Goal: Check status: Check status

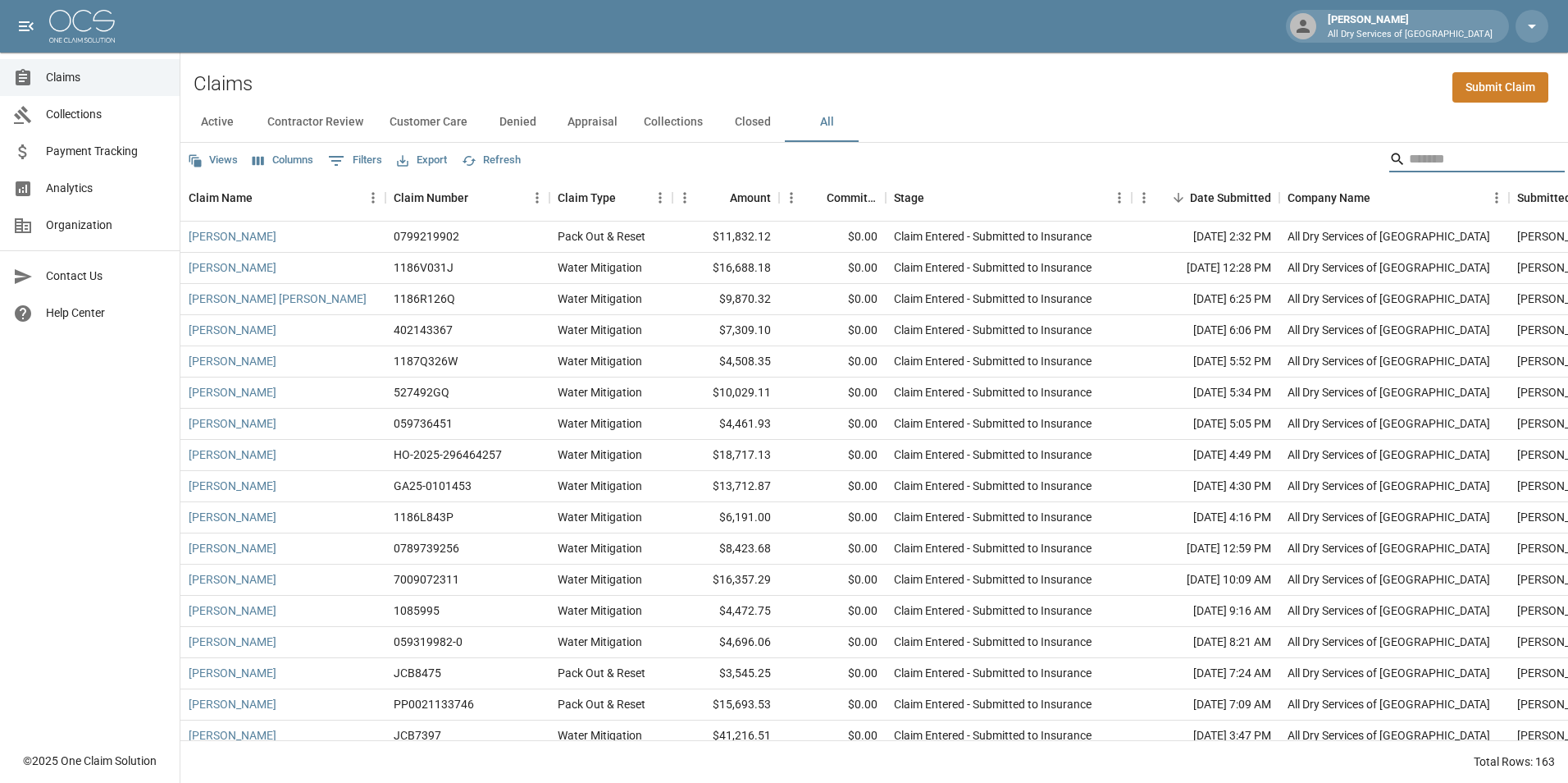
click at [1428, 166] on input "Search" at bounding box center [1475, 159] width 131 height 26
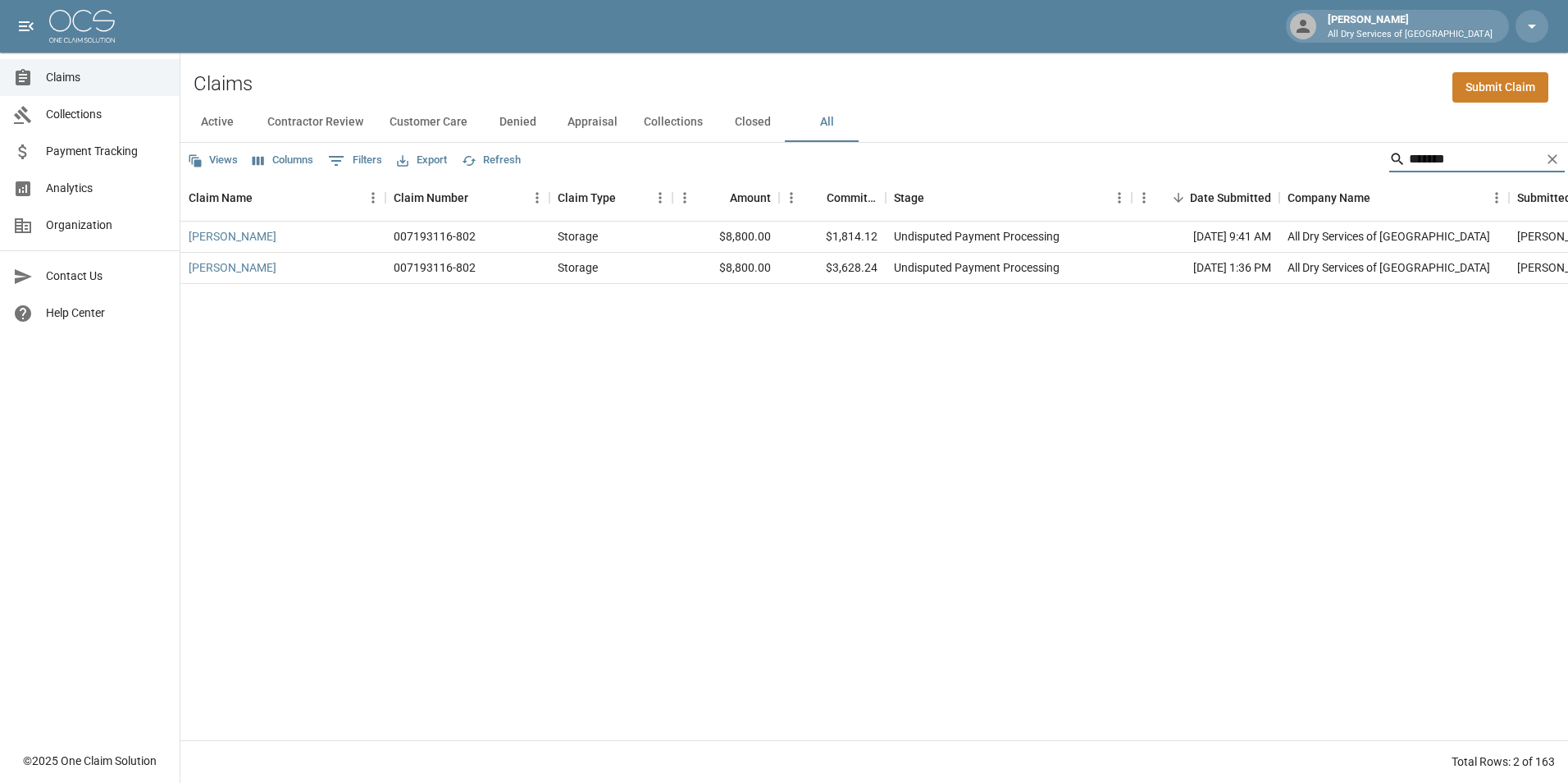
type input "********"
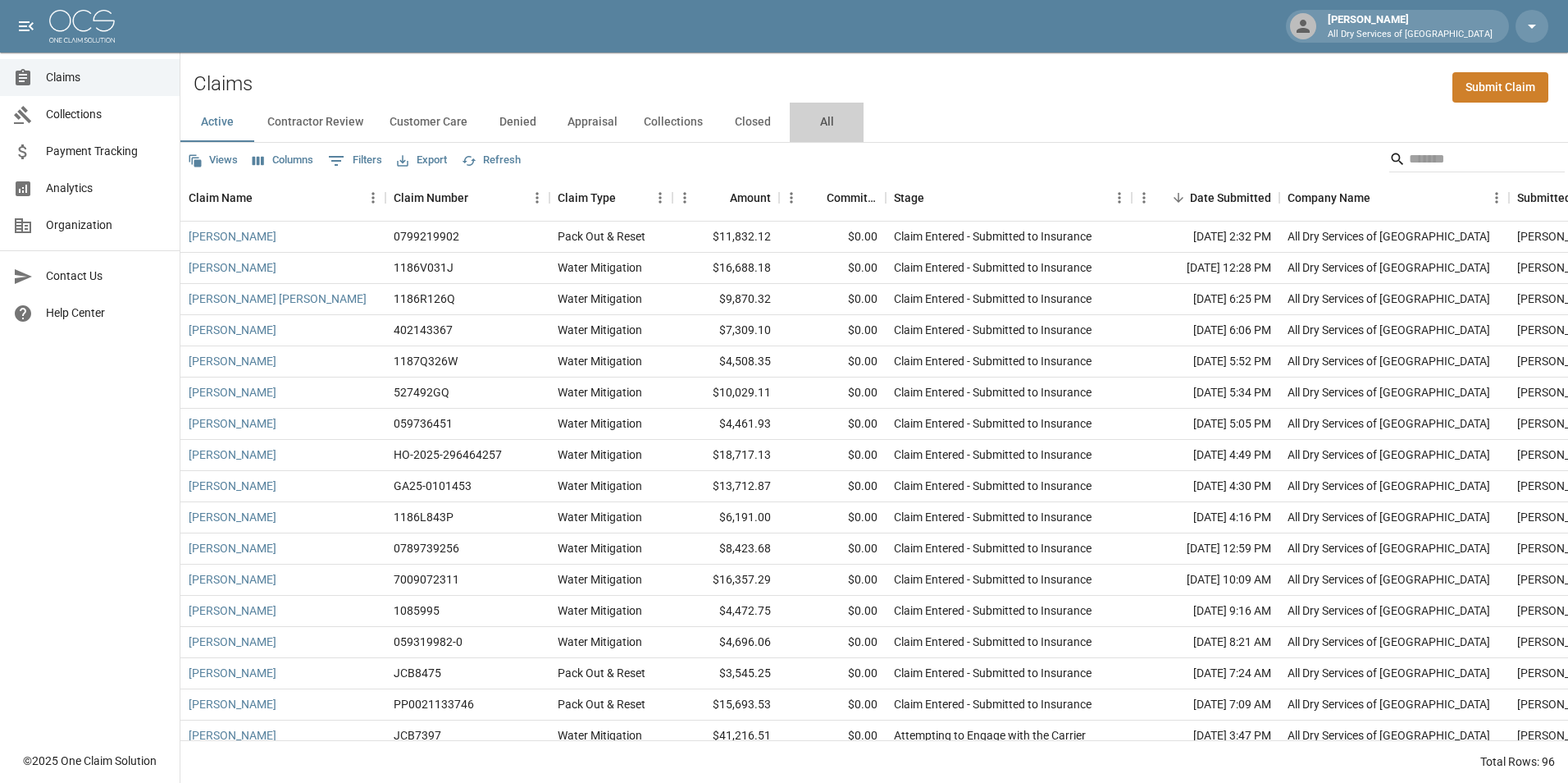
click at [821, 116] on button "All" at bounding box center [827, 122] width 73 height 40
